Goal: Navigation & Orientation: Find specific page/section

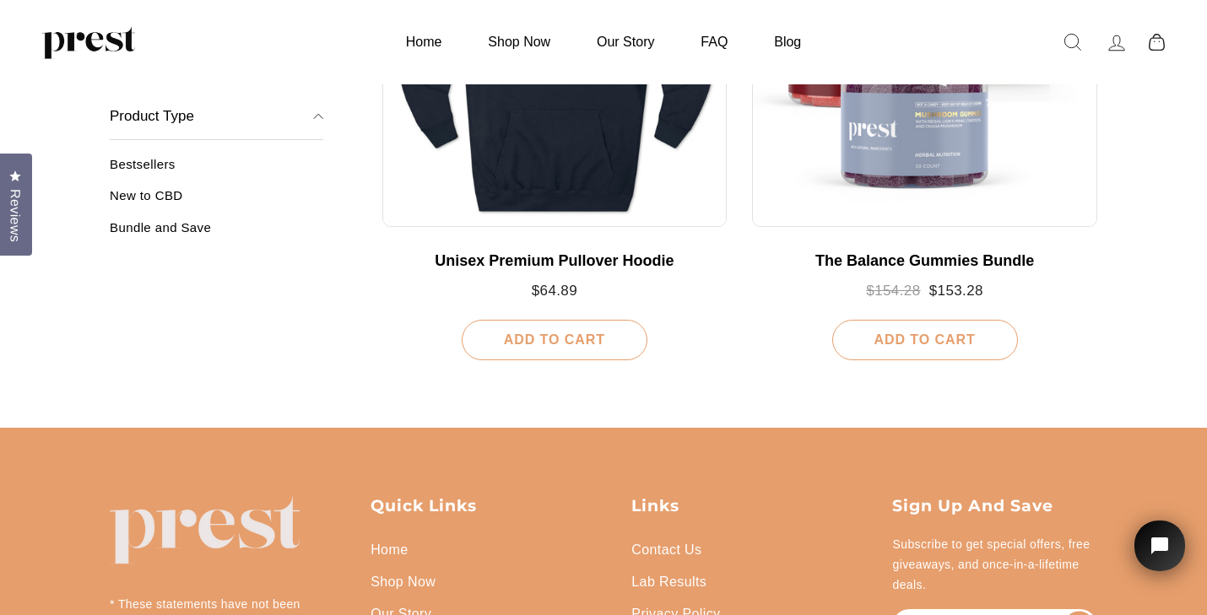
scroll to position [1958, 0]
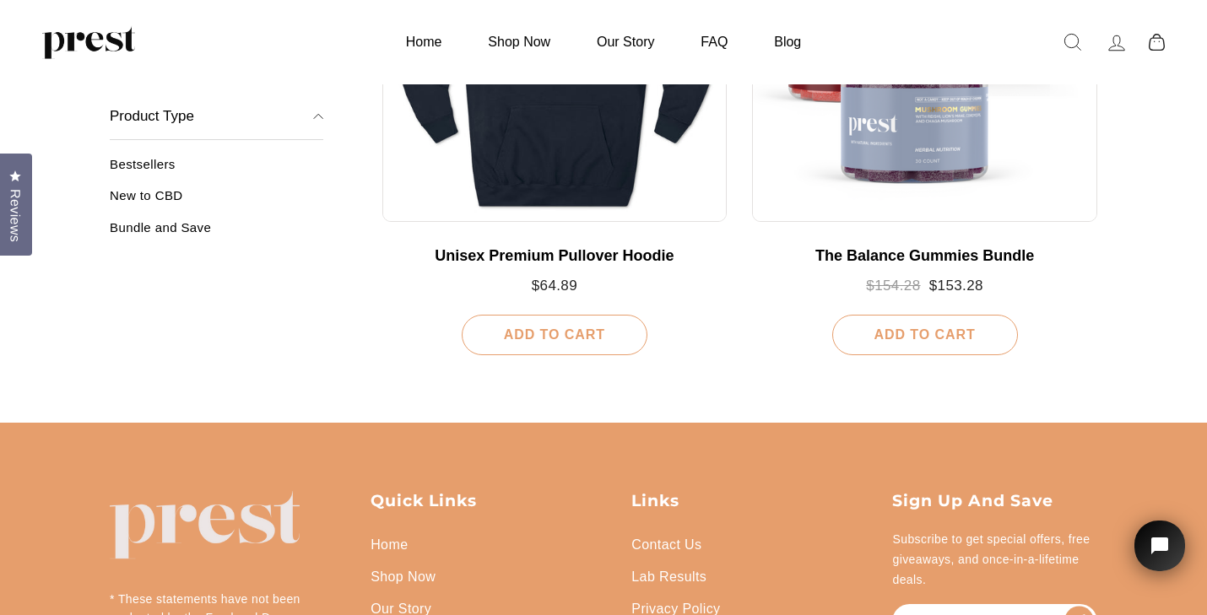
click at [167, 193] on link "New to CBD" at bounding box center [217, 202] width 214 height 28
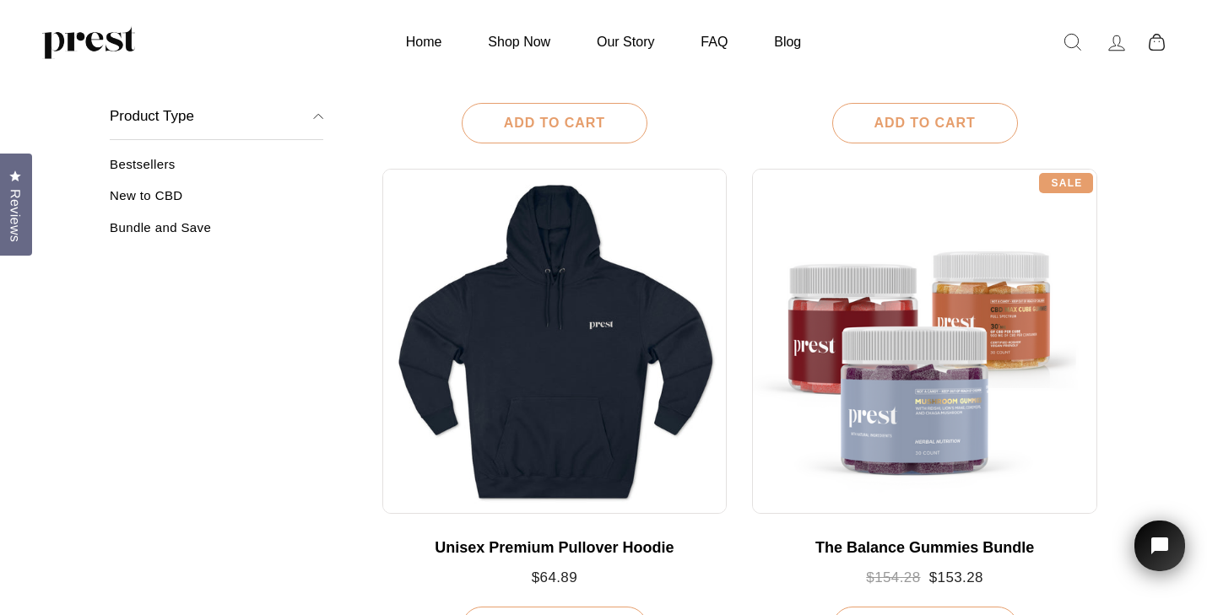
scroll to position [2133, 0]
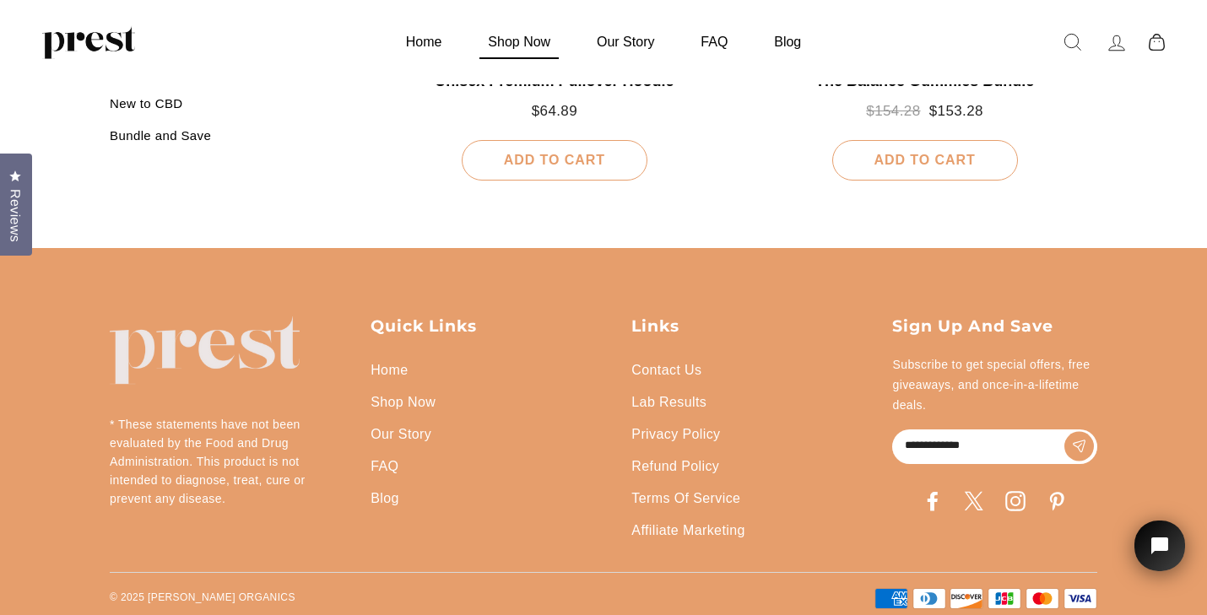
click at [517, 47] on link "Shop Now" at bounding box center [519, 41] width 105 height 33
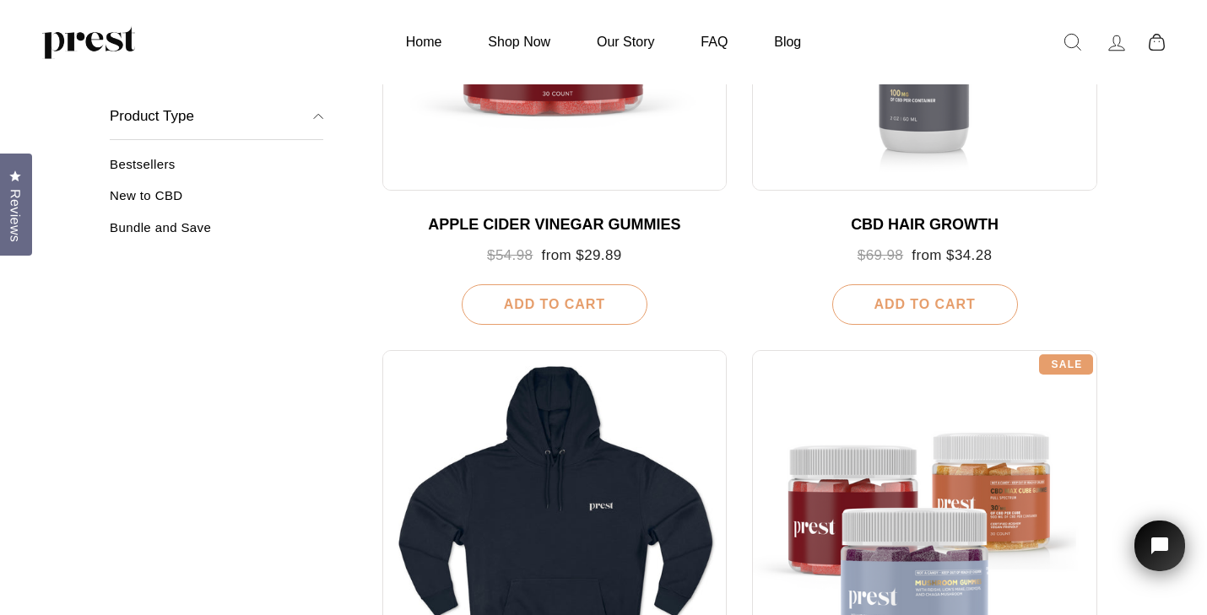
scroll to position [1576, 0]
